Goal: Information Seeking & Learning: Learn about a topic

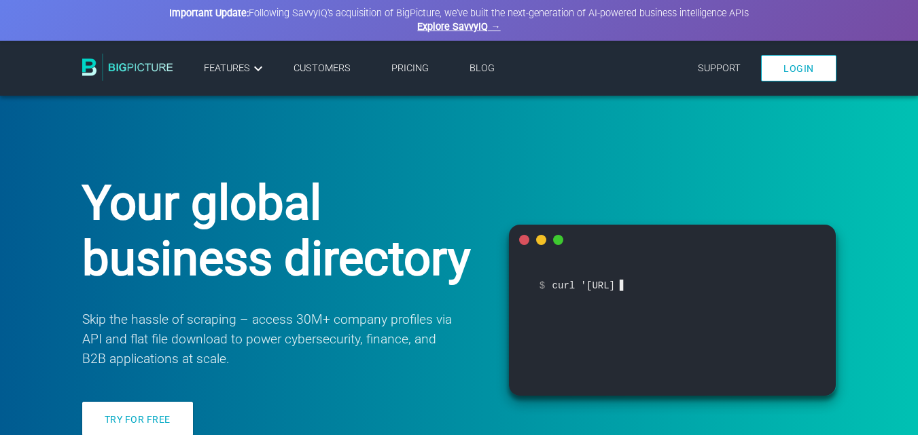
click at [406, 75] on li "Pricing" at bounding box center [410, 69] width 78 height 22
click at [409, 67] on link "Pricing" at bounding box center [409, 68] width 37 height 12
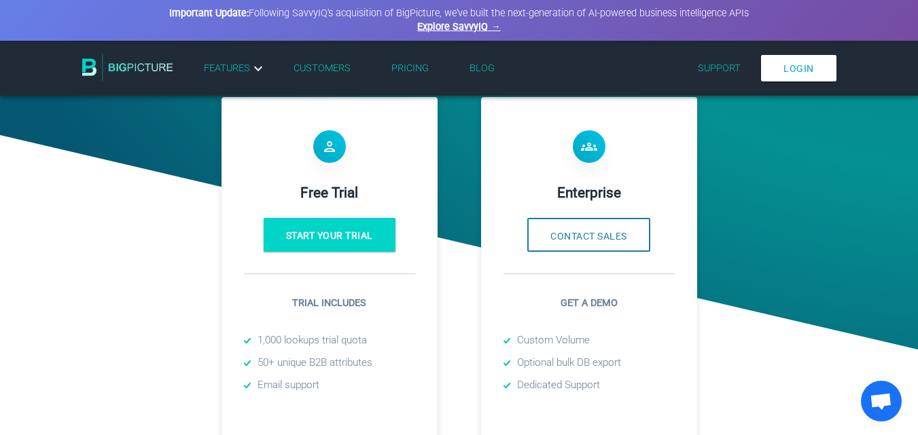
scroll to position [357, 0]
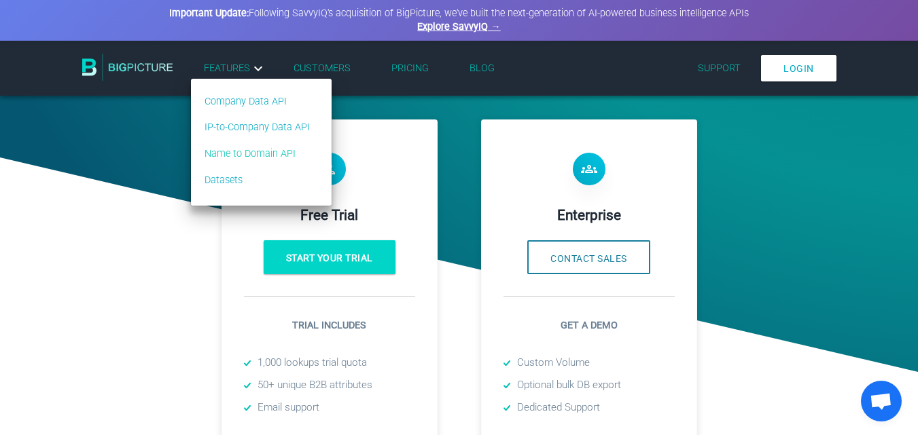
click at [261, 151] on link "Name to Domain API" at bounding box center [256, 154] width 105 height 15
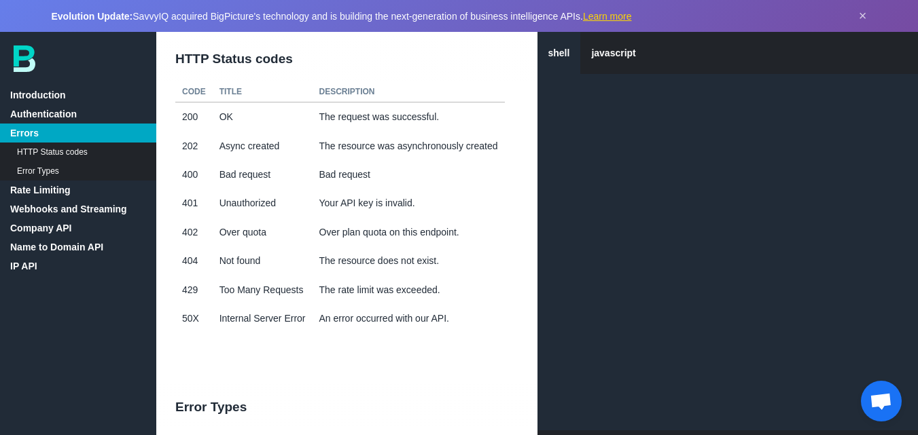
scroll to position [639, 0]
click at [60, 245] on link "Name to Domain API" at bounding box center [78, 247] width 156 height 19
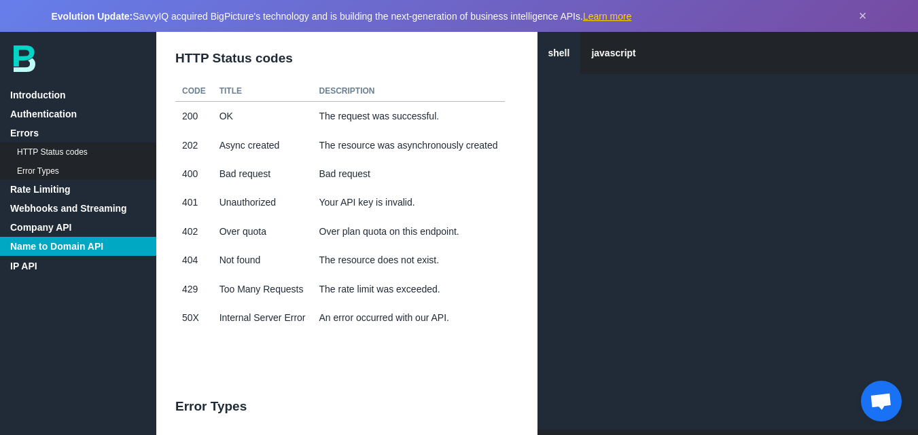
scroll to position [7510, 0]
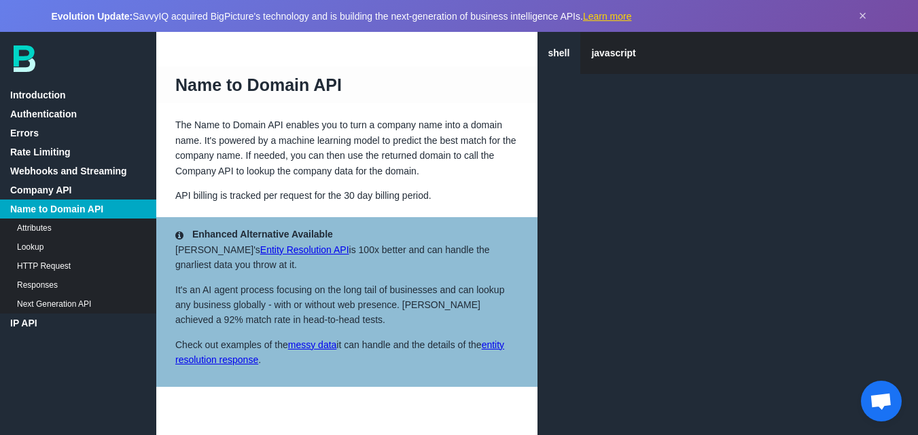
click at [36, 245] on link "Lookup" at bounding box center [78, 247] width 156 height 19
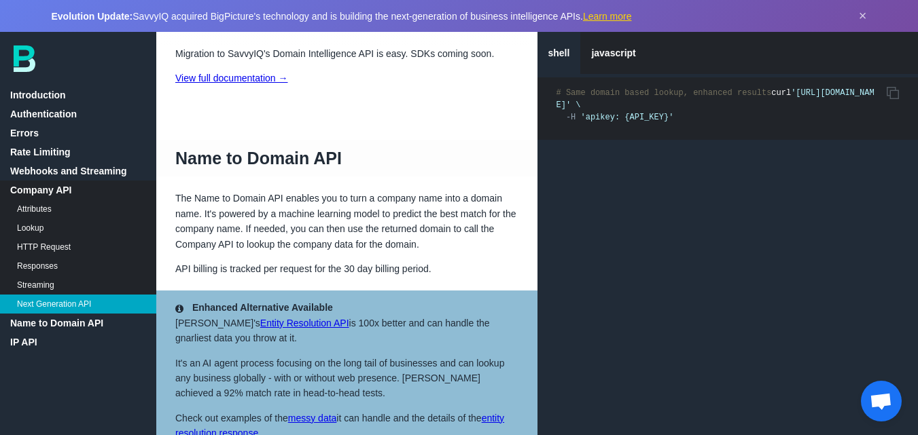
scroll to position [7425, 0]
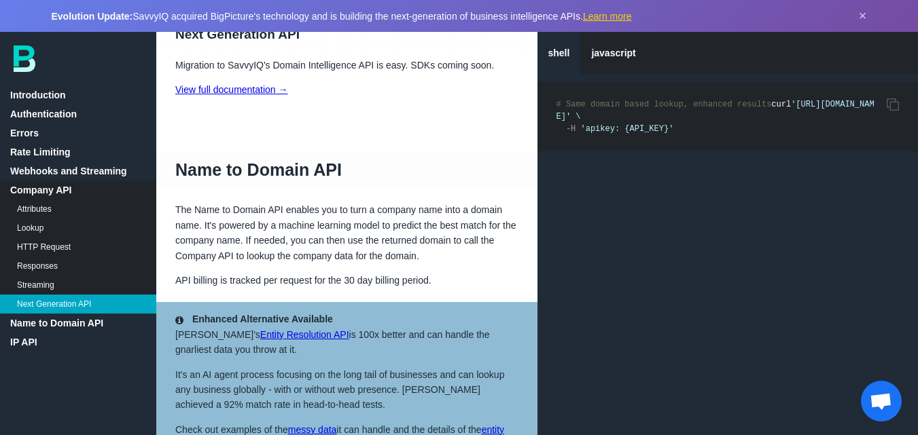
click at [33, 206] on link "Attributes" at bounding box center [78, 209] width 156 height 19
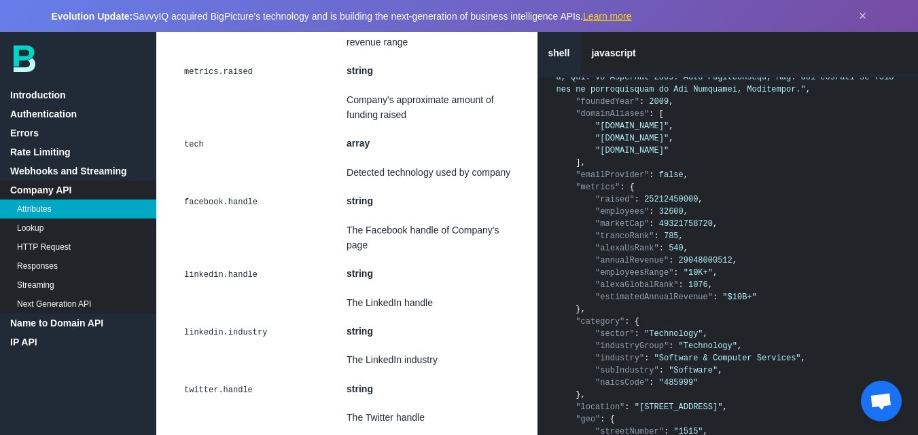
scroll to position [4998, 0]
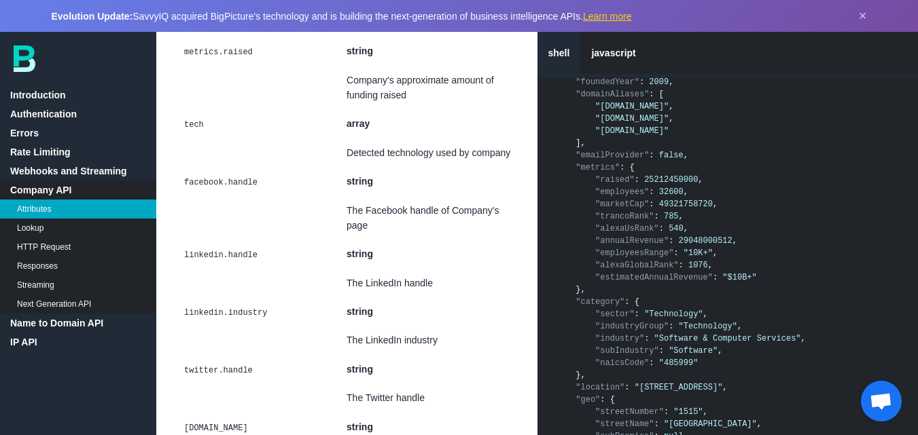
scroll to position [4993, 0]
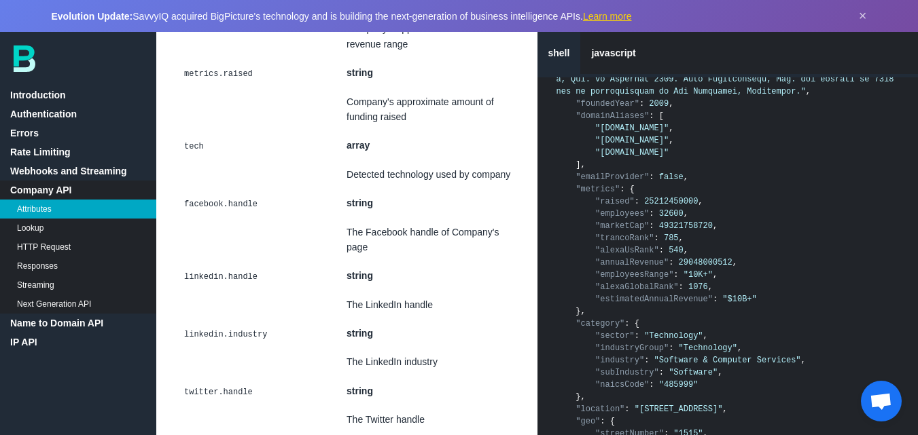
click at [65, 320] on link "Name to Domain API" at bounding box center [78, 323] width 156 height 19
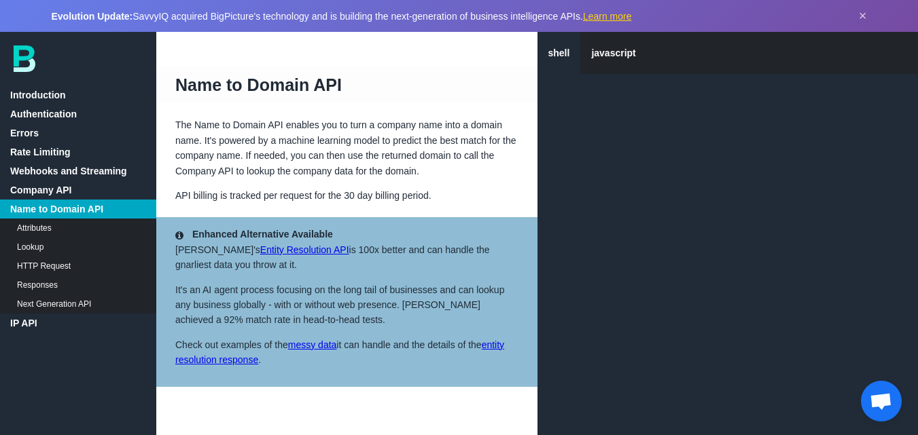
click at [75, 228] on link "Attributes" at bounding box center [78, 228] width 156 height 19
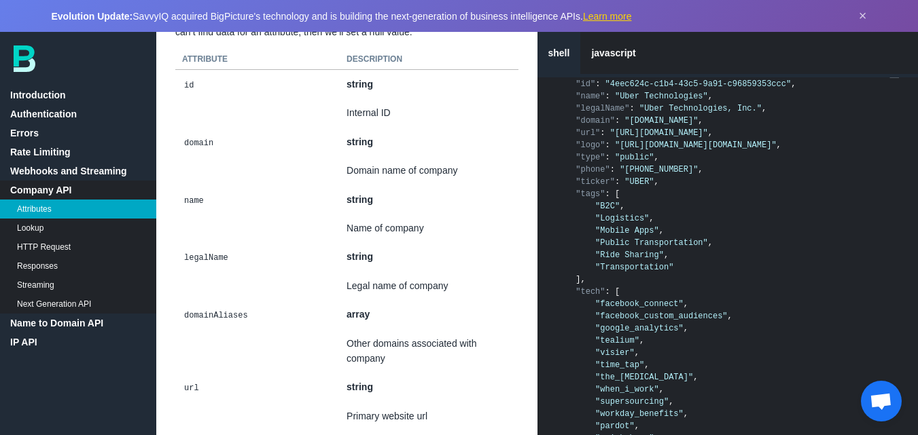
scroll to position [3049, 0]
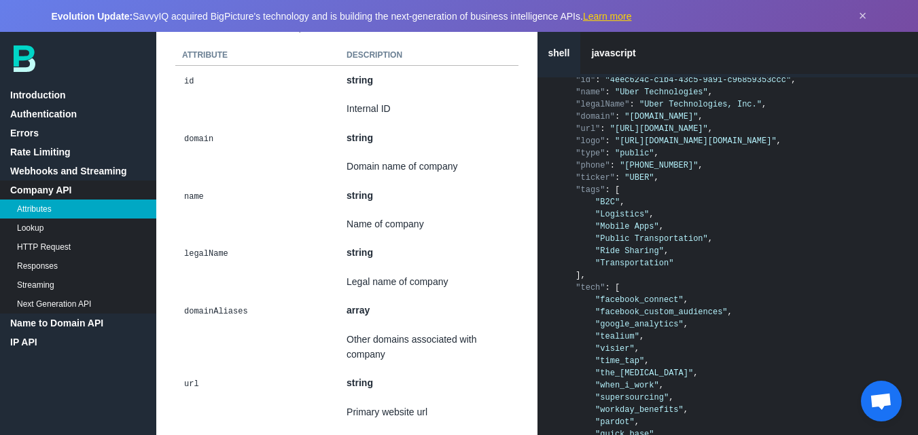
click at [92, 325] on link "Name to Domain API" at bounding box center [78, 323] width 156 height 19
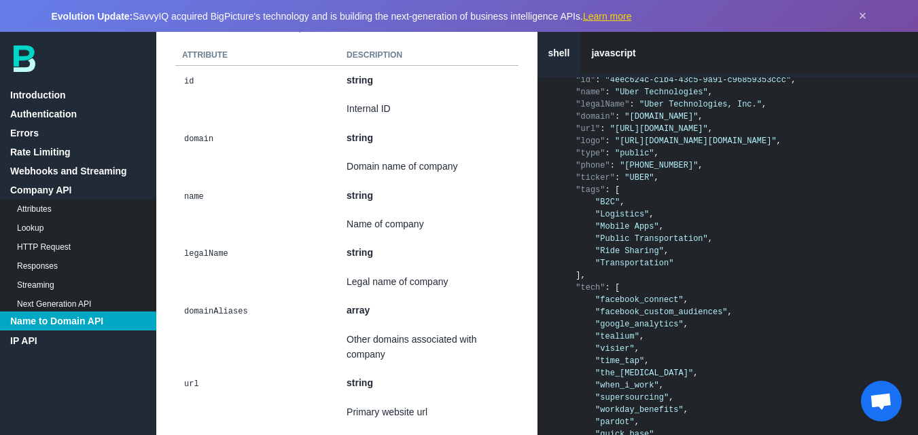
scroll to position [7510, 0]
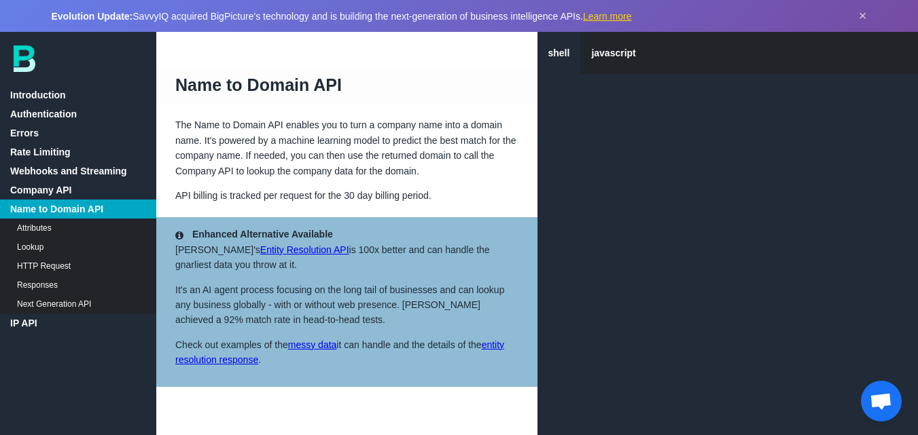
click at [56, 193] on link "Company API" at bounding box center [78, 190] width 156 height 19
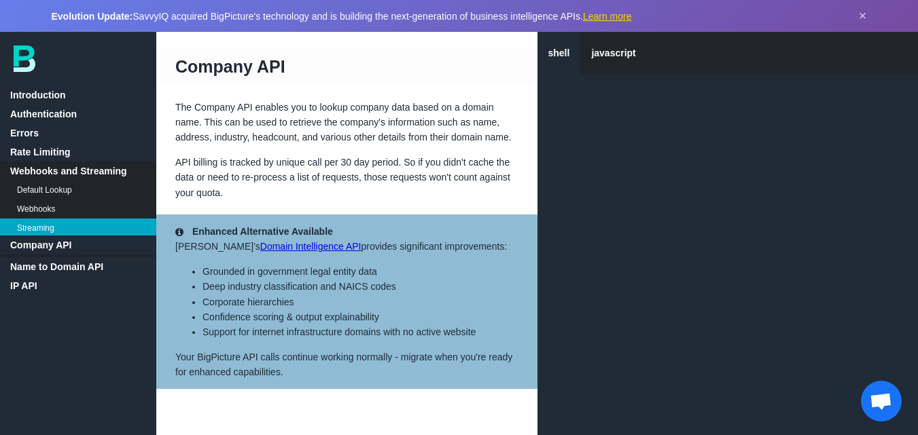
scroll to position [2560, 0]
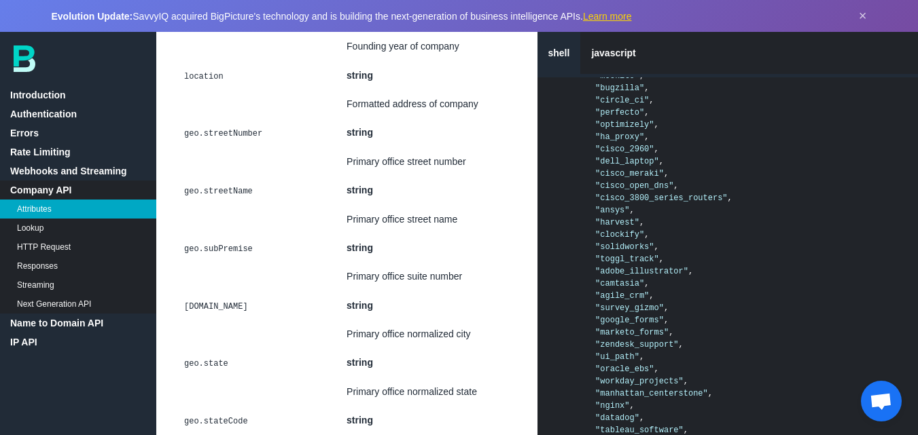
click at [67, 298] on link "Next Generation API" at bounding box center [78, 304] width 156 height 19
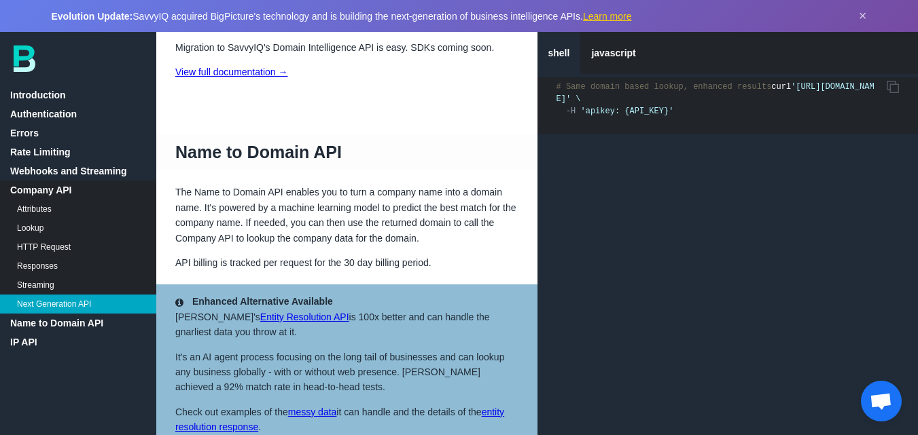
scroll to position [7444, 0]
